Goal: Find specific page/section

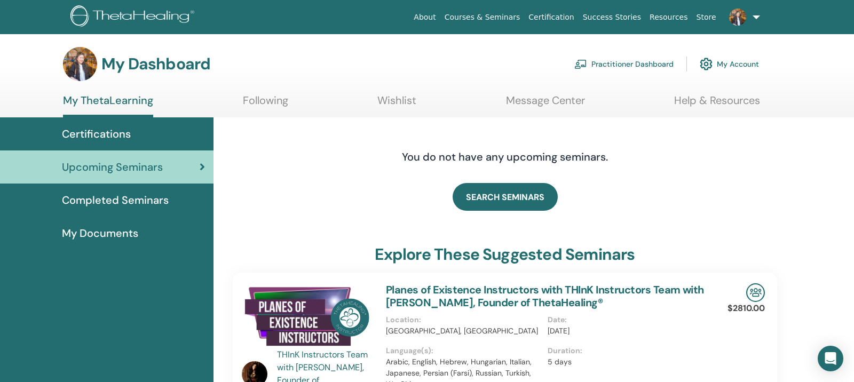
click at [117, 102] on link "My ThetaLearning" at bounding box center [108, 105] width 90 height 23
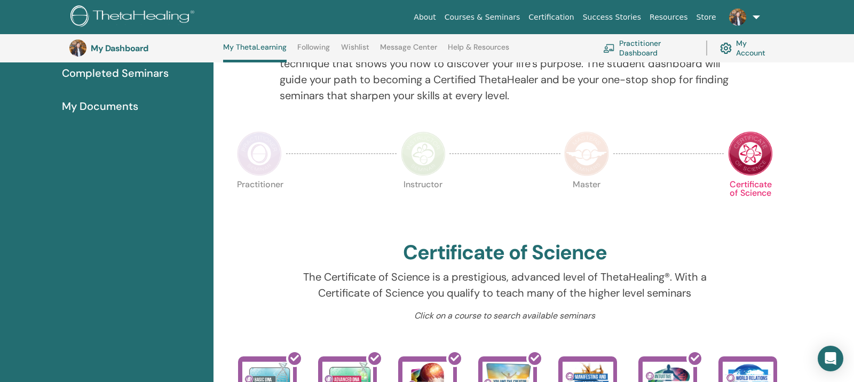
scroll to position [155, 0]
click at [581, 147] on img at bounding box center [586, 154] width 45 height 45
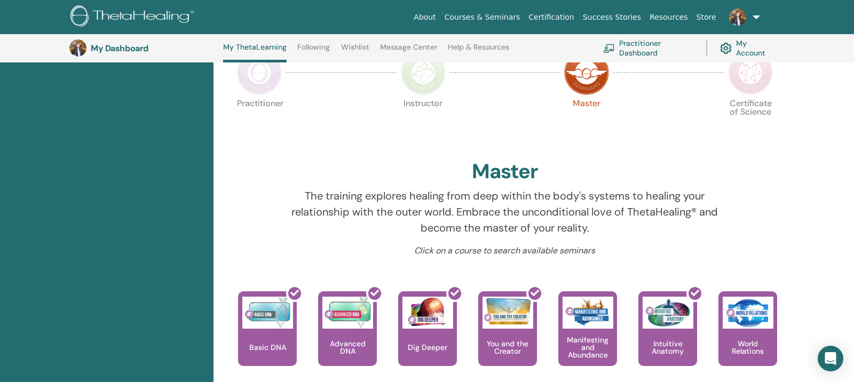
scroll to position [209, 0]
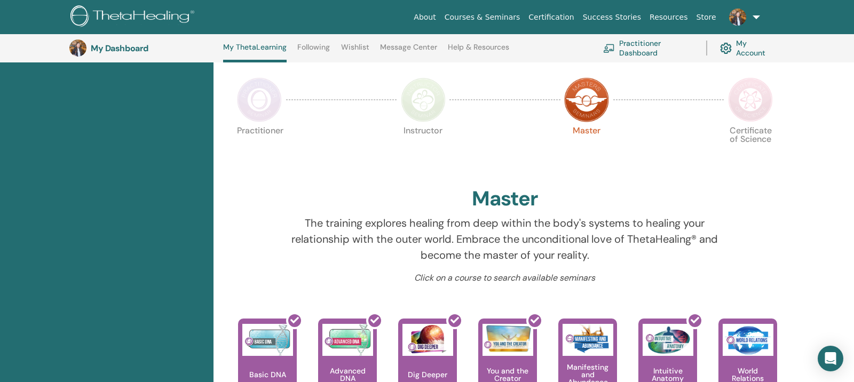
click at [434, 106] on img at bounding box center [423, 99] width 45 height 45
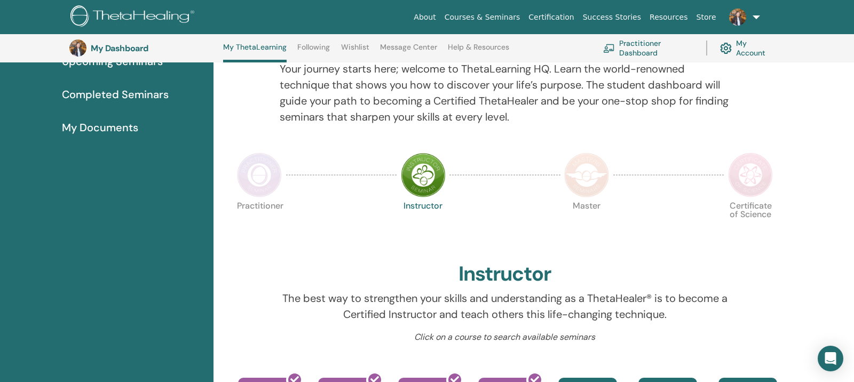
scroll to position [132, 0]
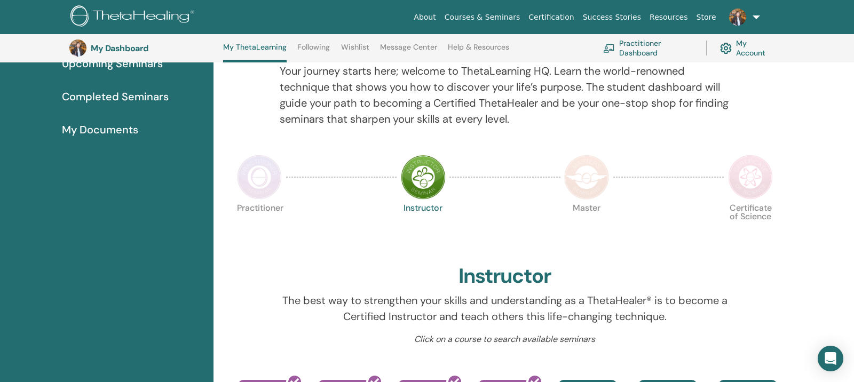
click at [761, 182] on img at bounding box center [750, 177] width 45 height 45
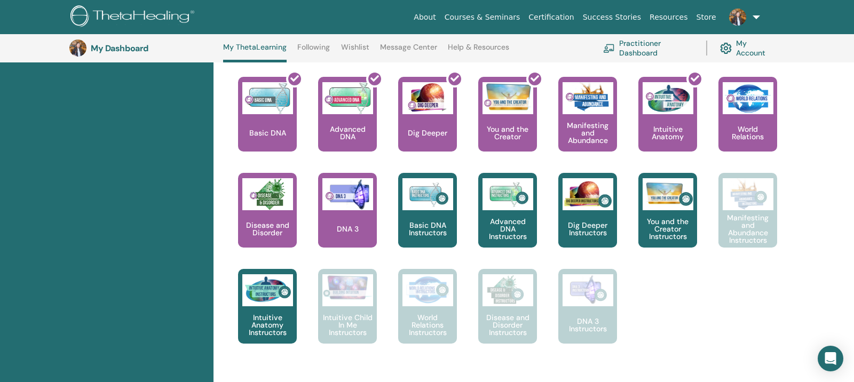
scroll to position [434, 0]
